Goal: Obtain resource: Download file/media

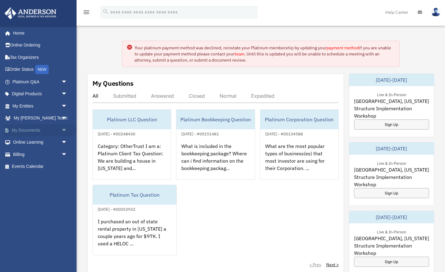
click at [22, 128] on link "My Documents arrow_drop_down" at bounding box center [40, 130] width 72 height 12
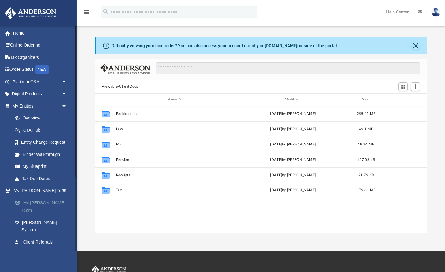
scroll to position [139, 331]
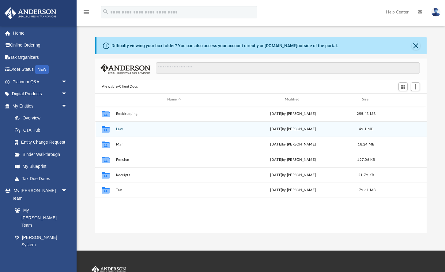
click at [119, 129] on button "Law" at bounding box center [174, 129] width 116 height 4
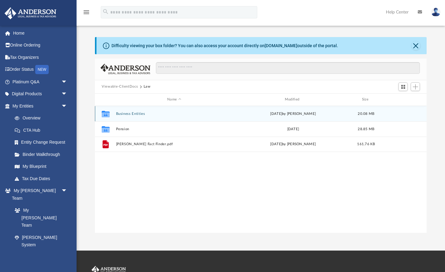
click at [127, 114] on button "Business Entities" at bounding box center [174, 114] width 116 height 4
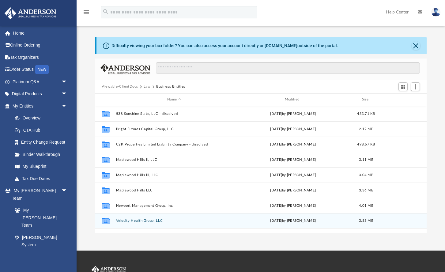
click at [132, 220] on button "Velocity Health Group, LLC" at bounding box center [174, 221] width 116 height 4
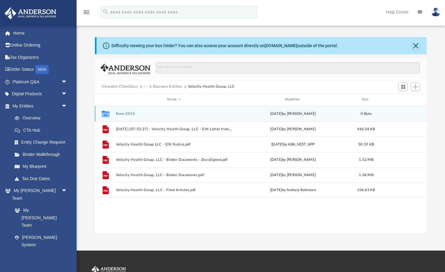
click at [127, 112] on button "Form 2553" at bounding box center [174, 114] width 116 height 4
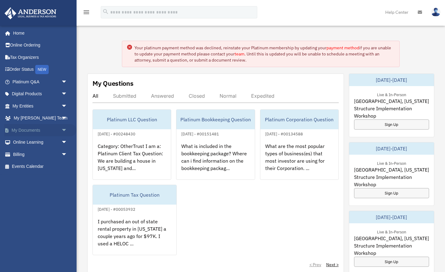
click at [27, 127] on link "My Documents arrow_drop_down" at bounding box center [40, 130] width 72 height 12
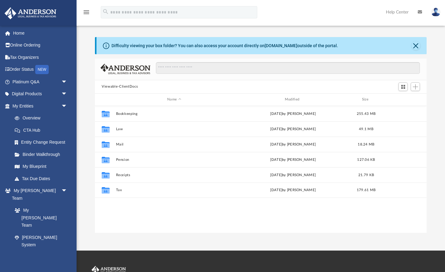
scroll to position [0, 0]
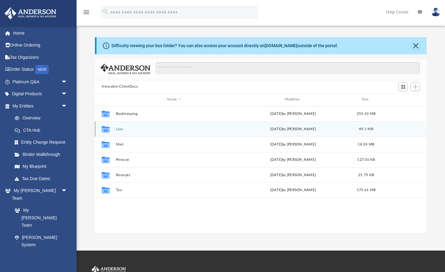
click at [122, 130] on button "Law" at bounding box center [174, 129] width 116 height 4
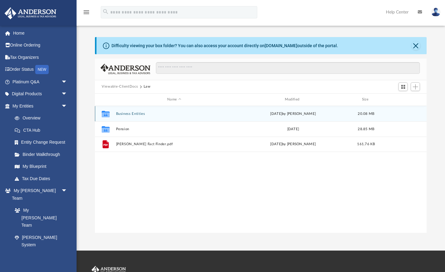
click at [124, 114] on button "Business Entities" at bounding box center [174, 114] width 116 height 4
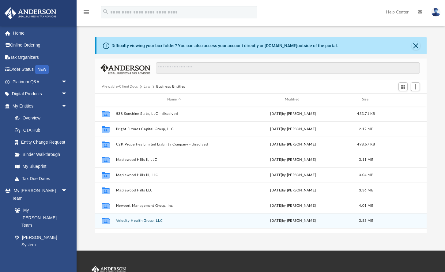
click at [135, 220] on button "Velocity Health Group, LLC" at bounding box center [174, 221] width 116 height 4
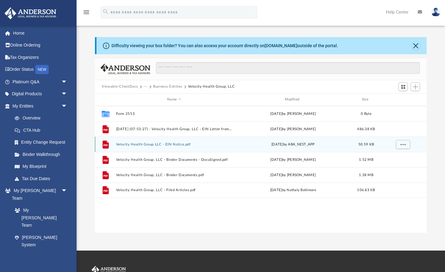
click at [159, 145] on button "Velocity Health Group LLC - EIN Notice.pdf" at bounding box center [174, 144] width 116 height 4
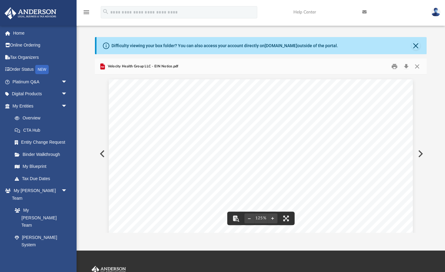
drag, startPoint x: 180, startPoint y: 164, endPoint x: 205, endPoint y: 164, distance: 25.4
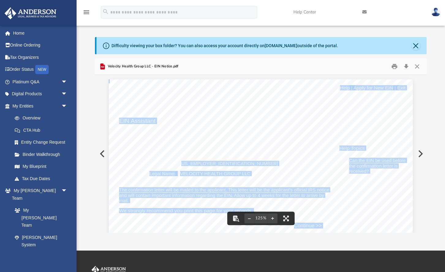
drag, startPoint x: 205, startPoint y: 163, endPoint x: 182, endPoint y: 163, distance: 23.3
